Goal: Find specific page/section: Find specific page/section

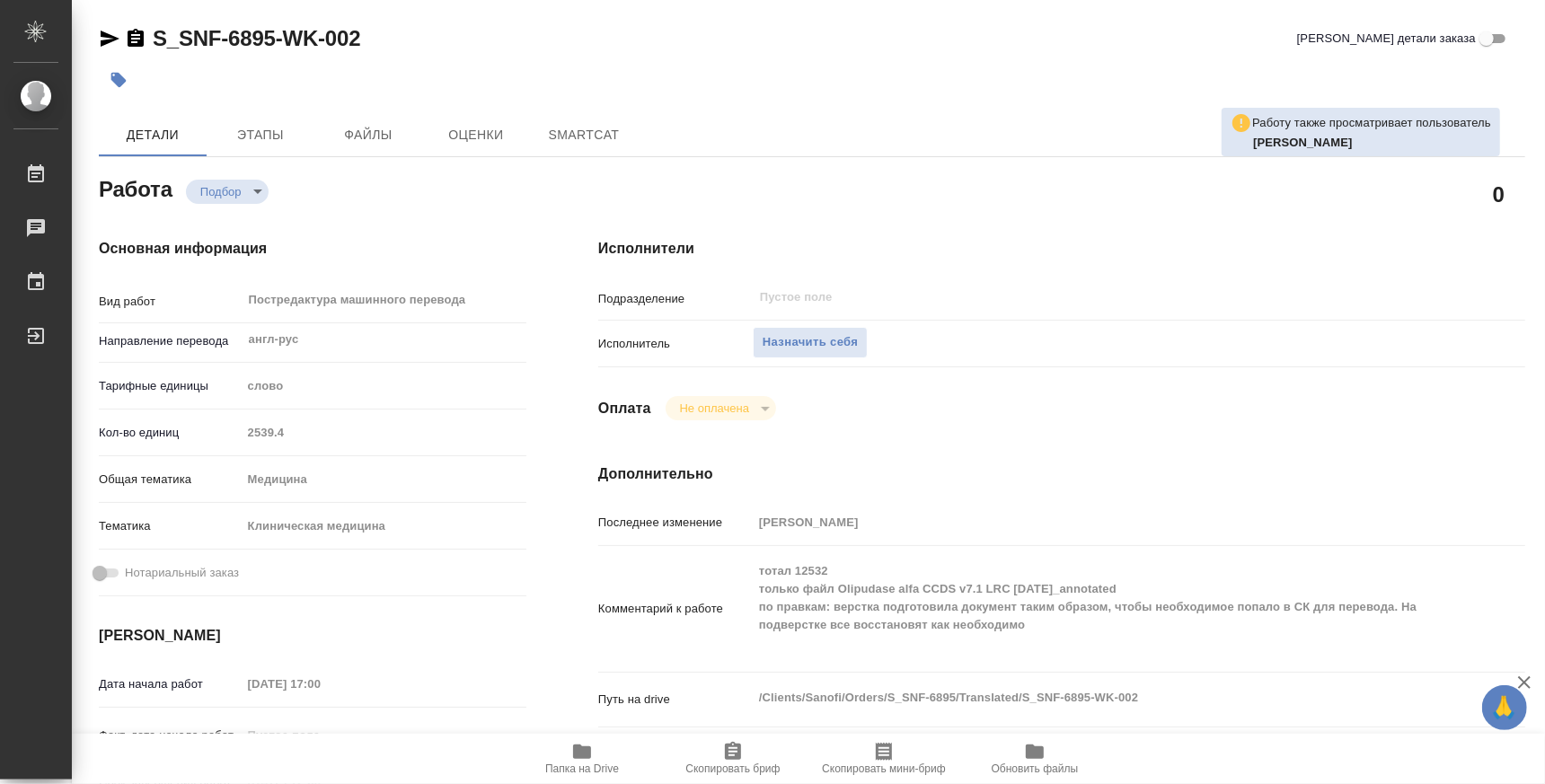
type textarea "x"
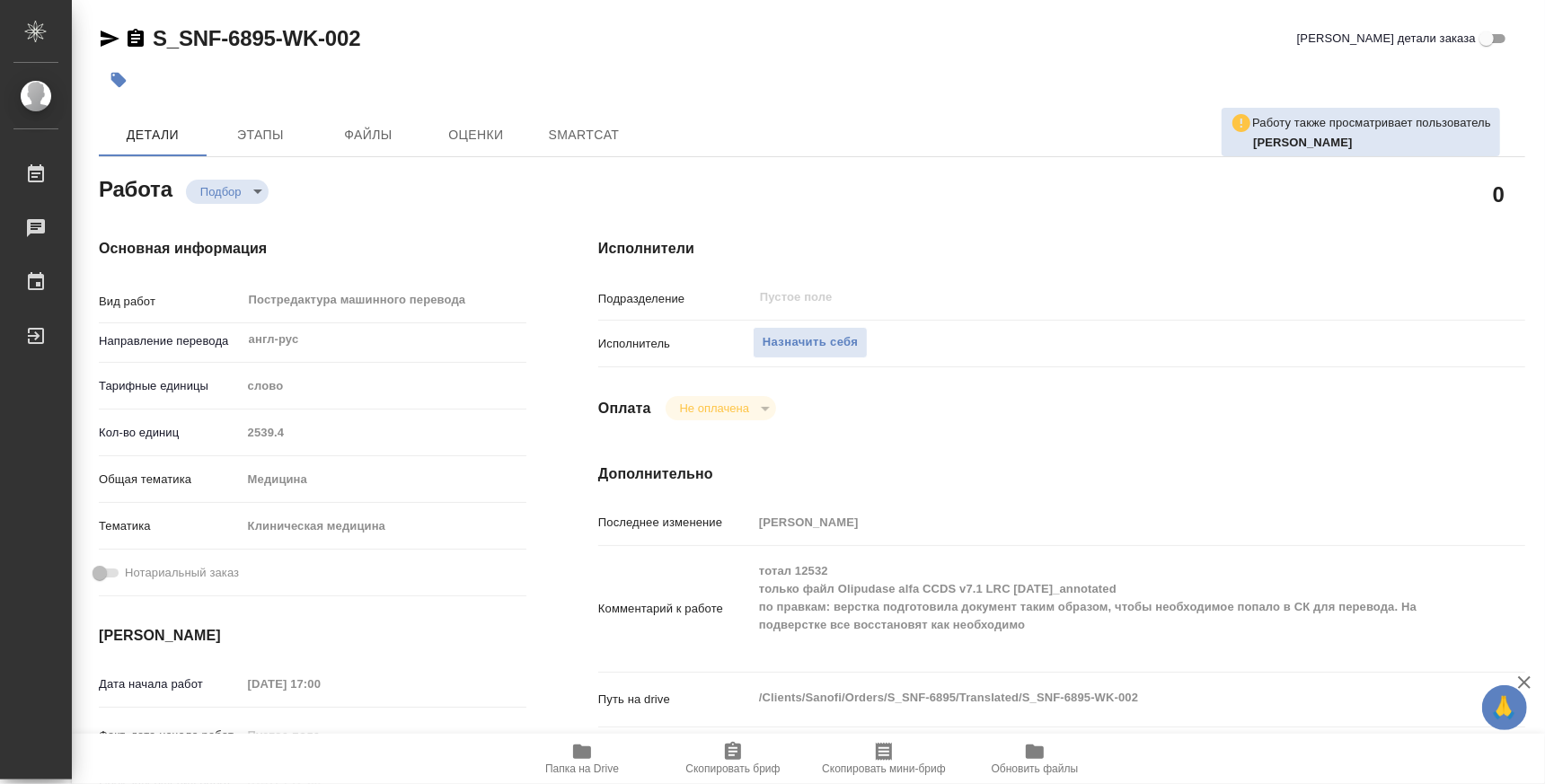
type textarea "x"
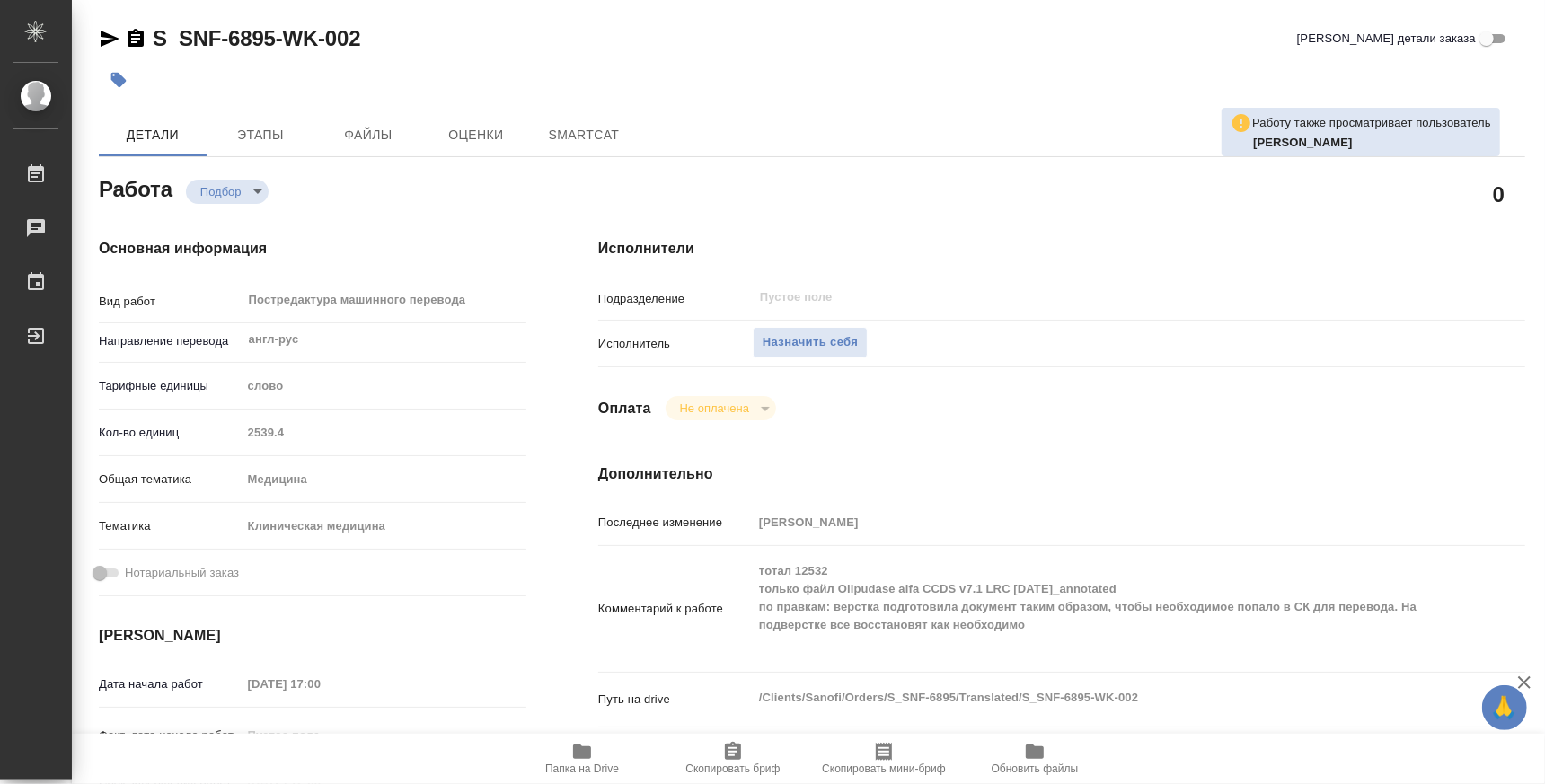
type textarea "x"
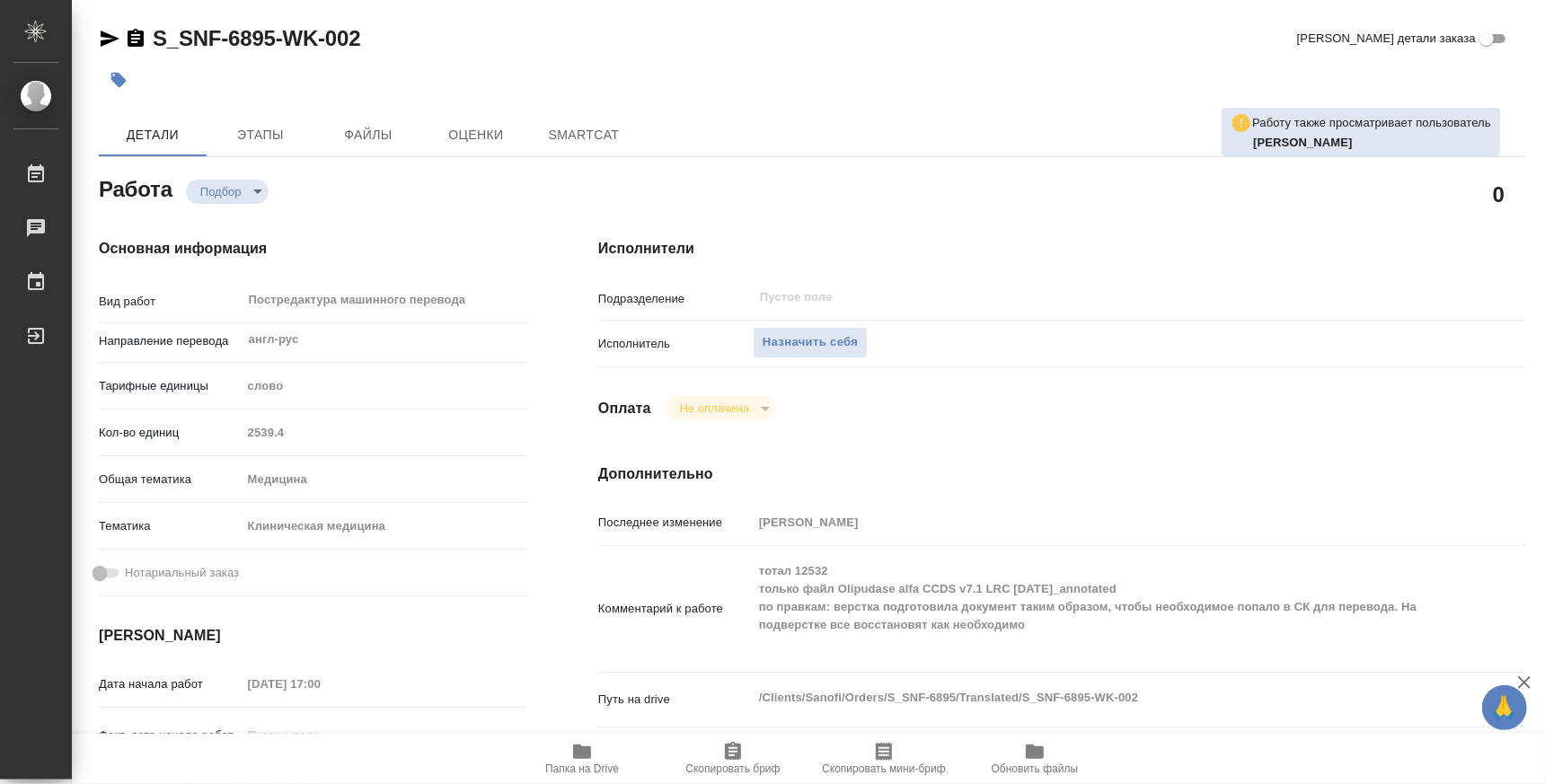
type textarea "x"
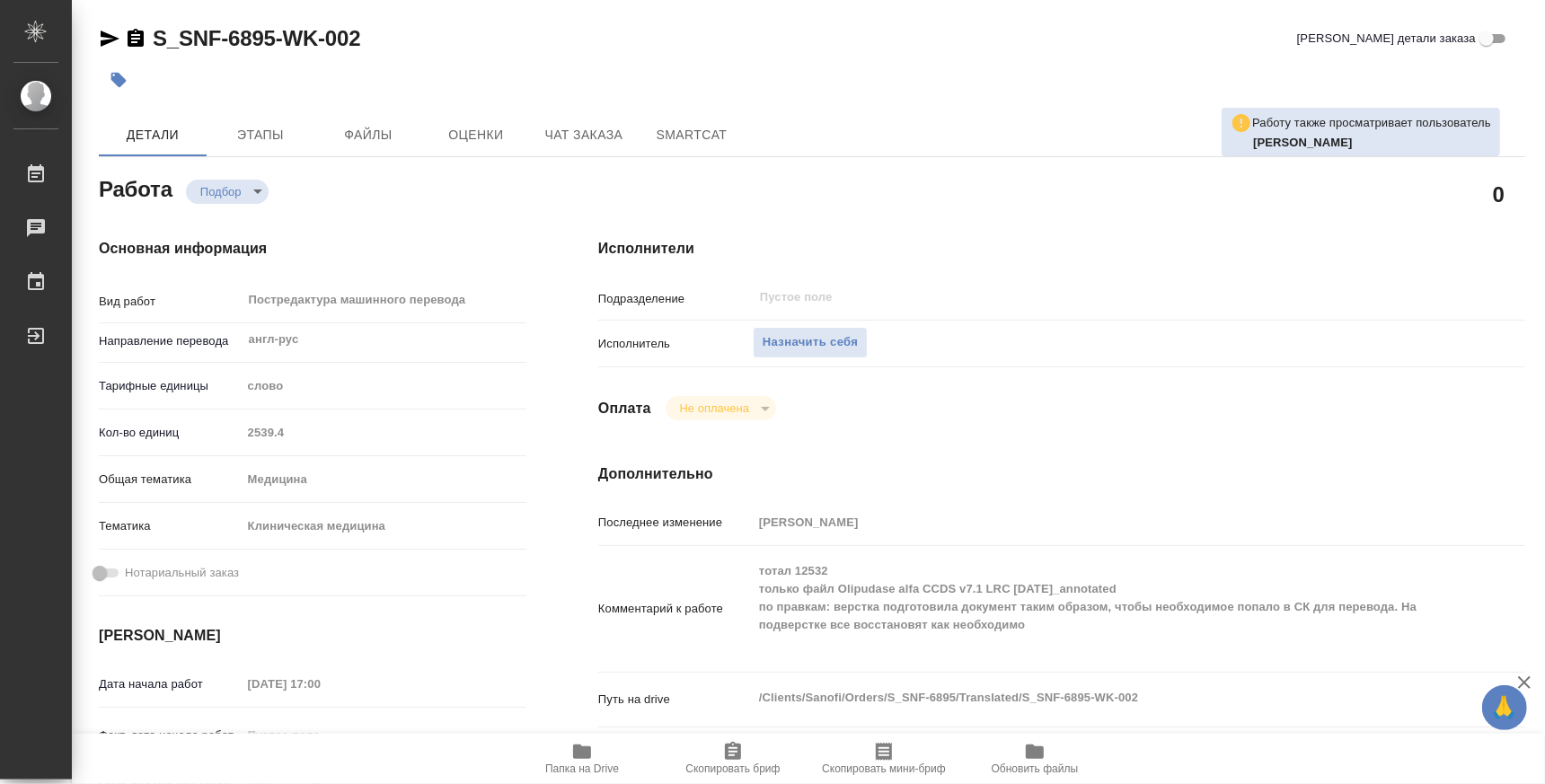
type textarea "x"
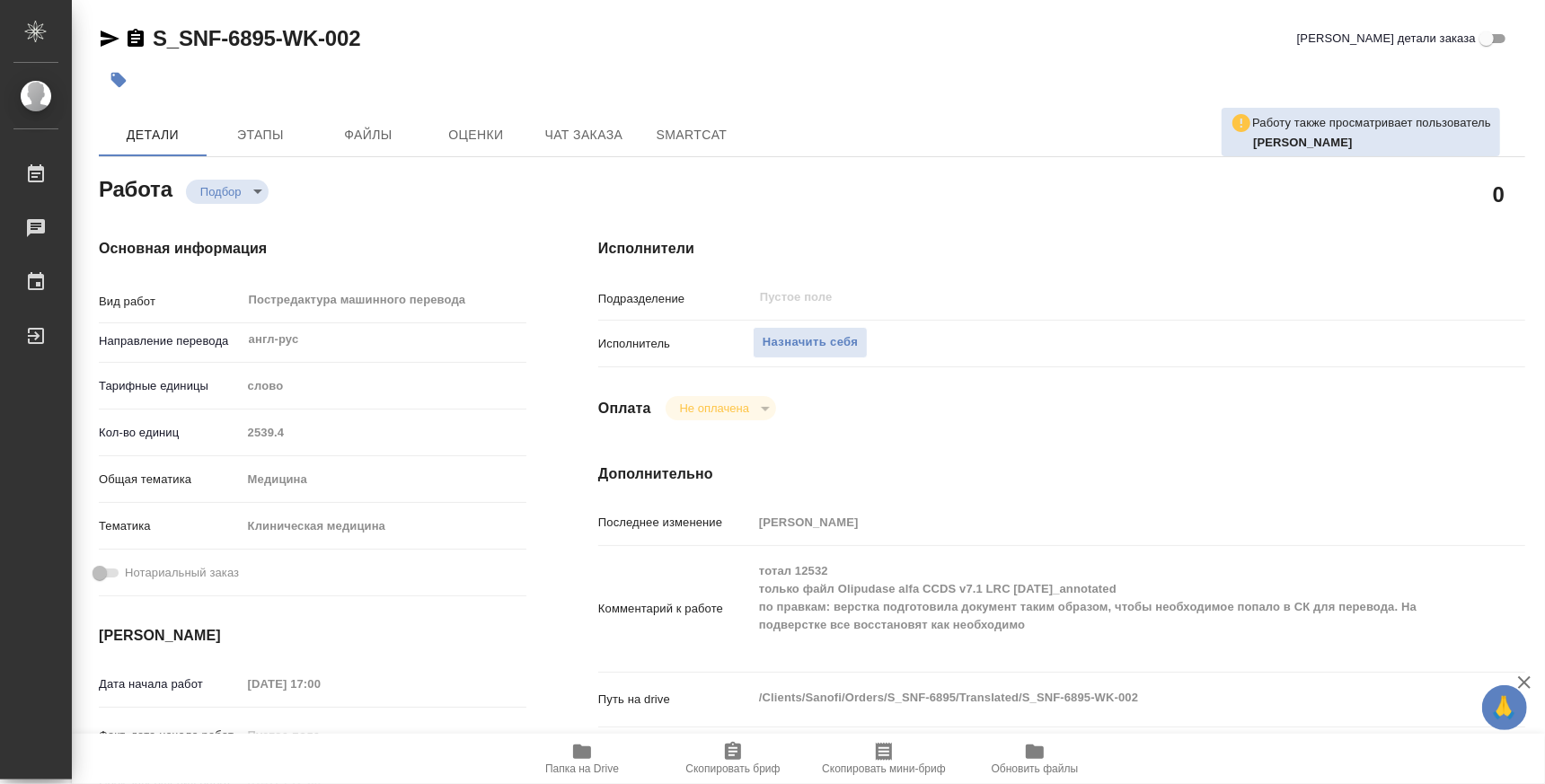
type textarea "x"
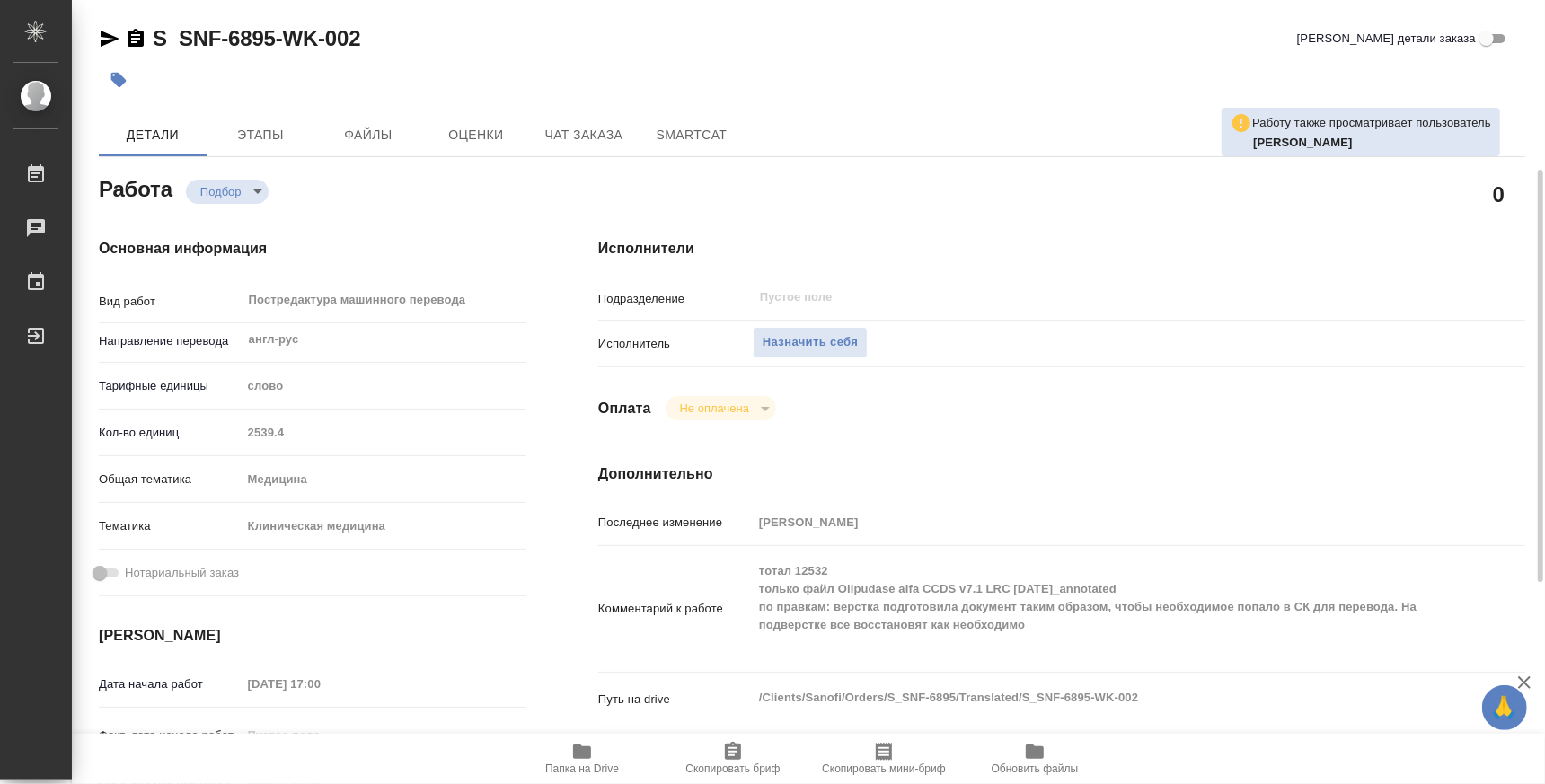
scroll to position [111, 0]
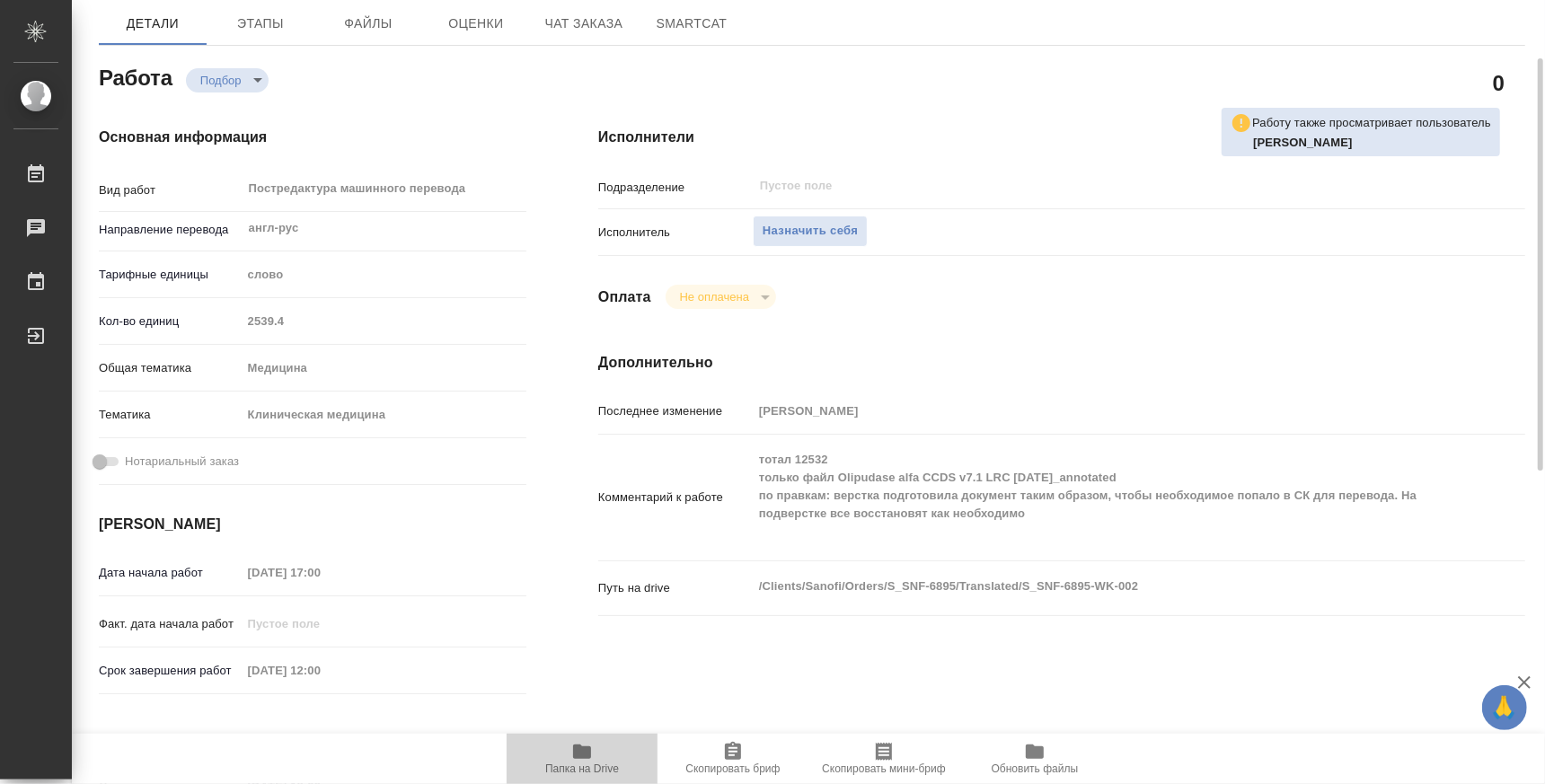
click at [585, 770] on span "Папка на Drive" at bounding box center [582, 769] width 74 height 13
